Goal: Transaction & Acquisition: Subscribe to service/newsletter

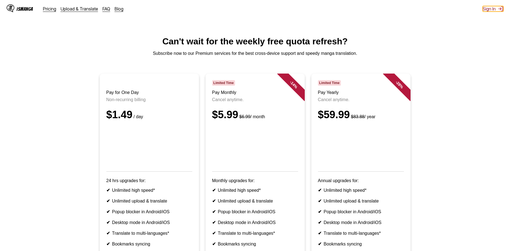
click at [497, 11] on button "Sign In" at bounding box center [493, 9] width 21 height 6
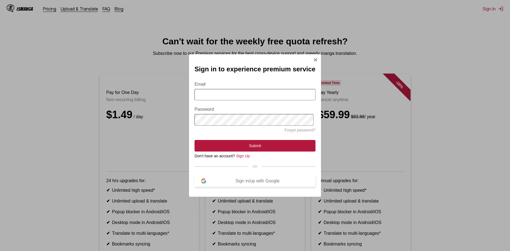
click at [265, 184] on div "Sign in/up with Google" at bounding box center [257, 181] width 103 height 5
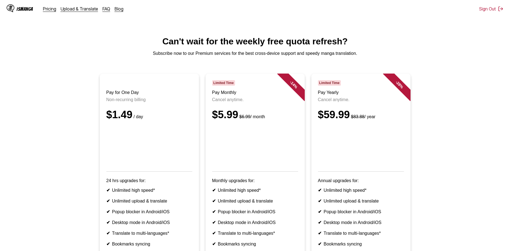
click at [24, 9] on div "IsManga" at bounding box center [25, 8] width 17 height 5
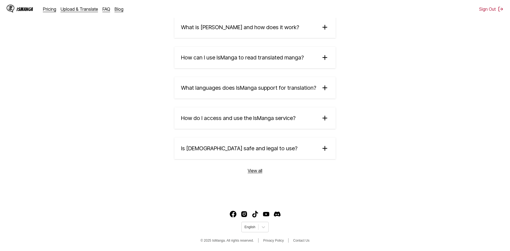
scroll to position [913, 0]
